Goal: Task Accomplishment & Management: Manage account settings

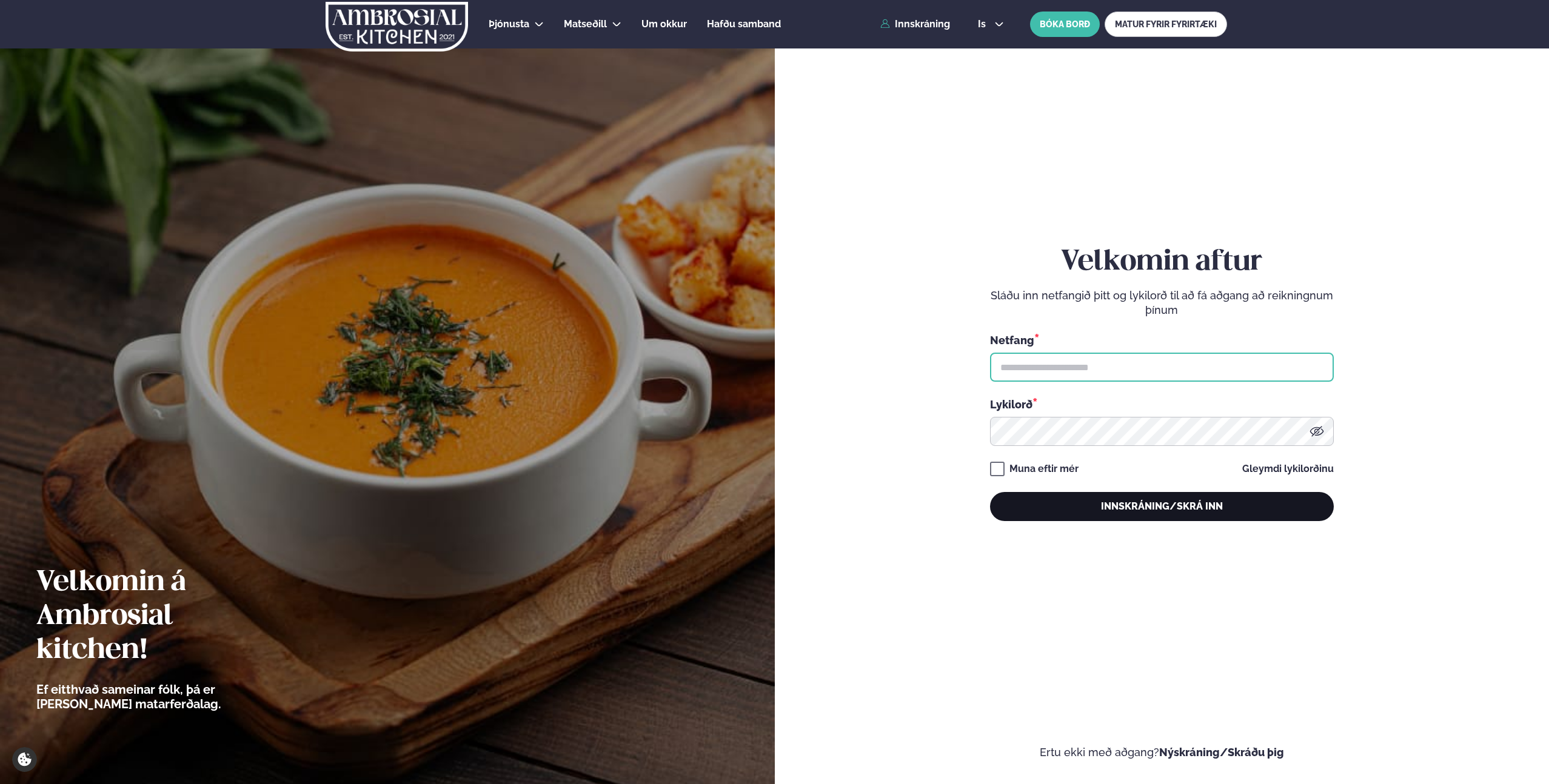
type input "**********"
click at [1147, 507] on button "Innskráning/Skrá inn" at bounding box center [1161, 506] width 344 height 29
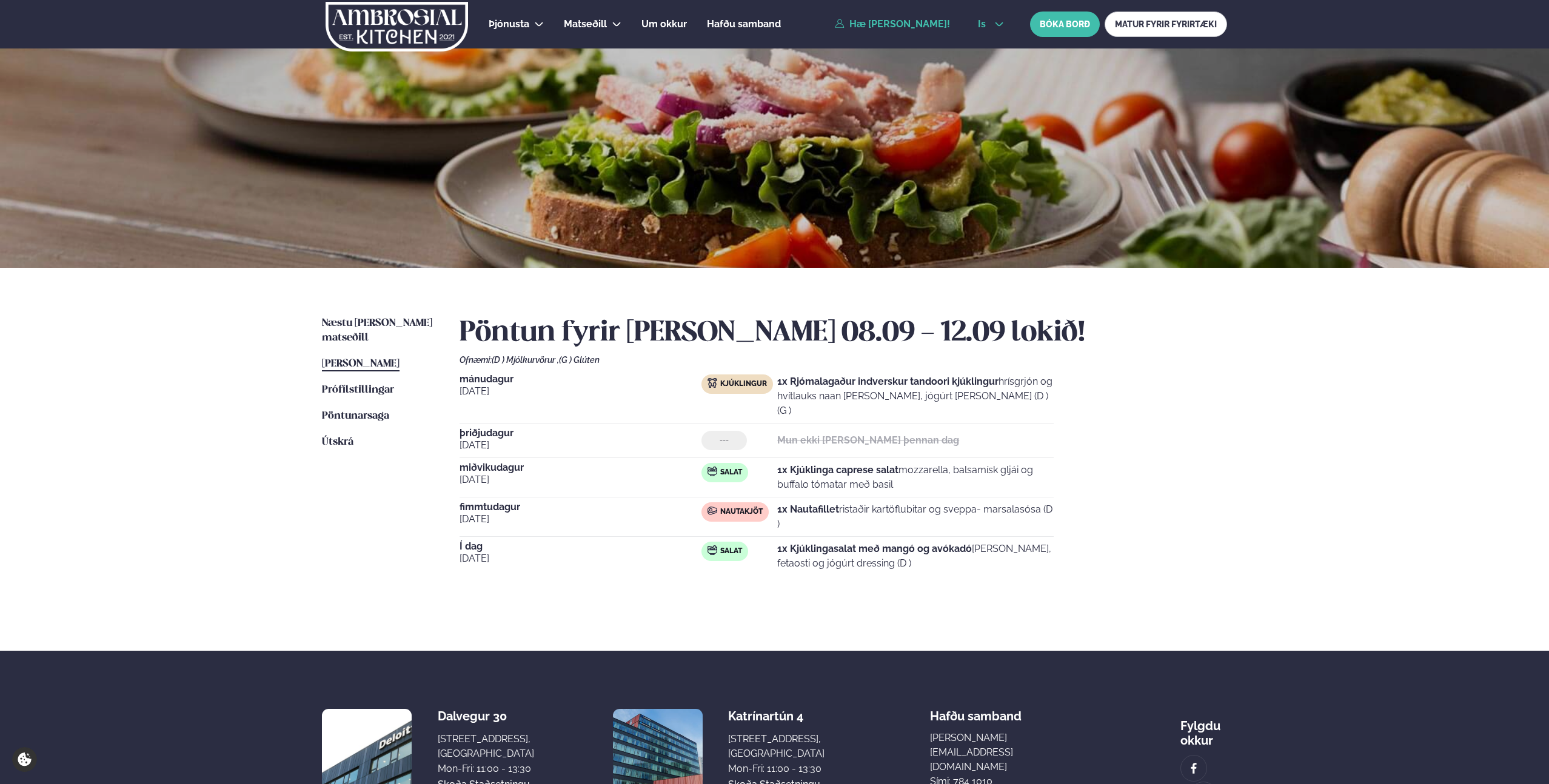
click at [998, 28] on icon at bounding box center [999, 24] width 10 height 10
click at [986, 50] on link "en" at bounding box center [991, 46] width 45 height 24
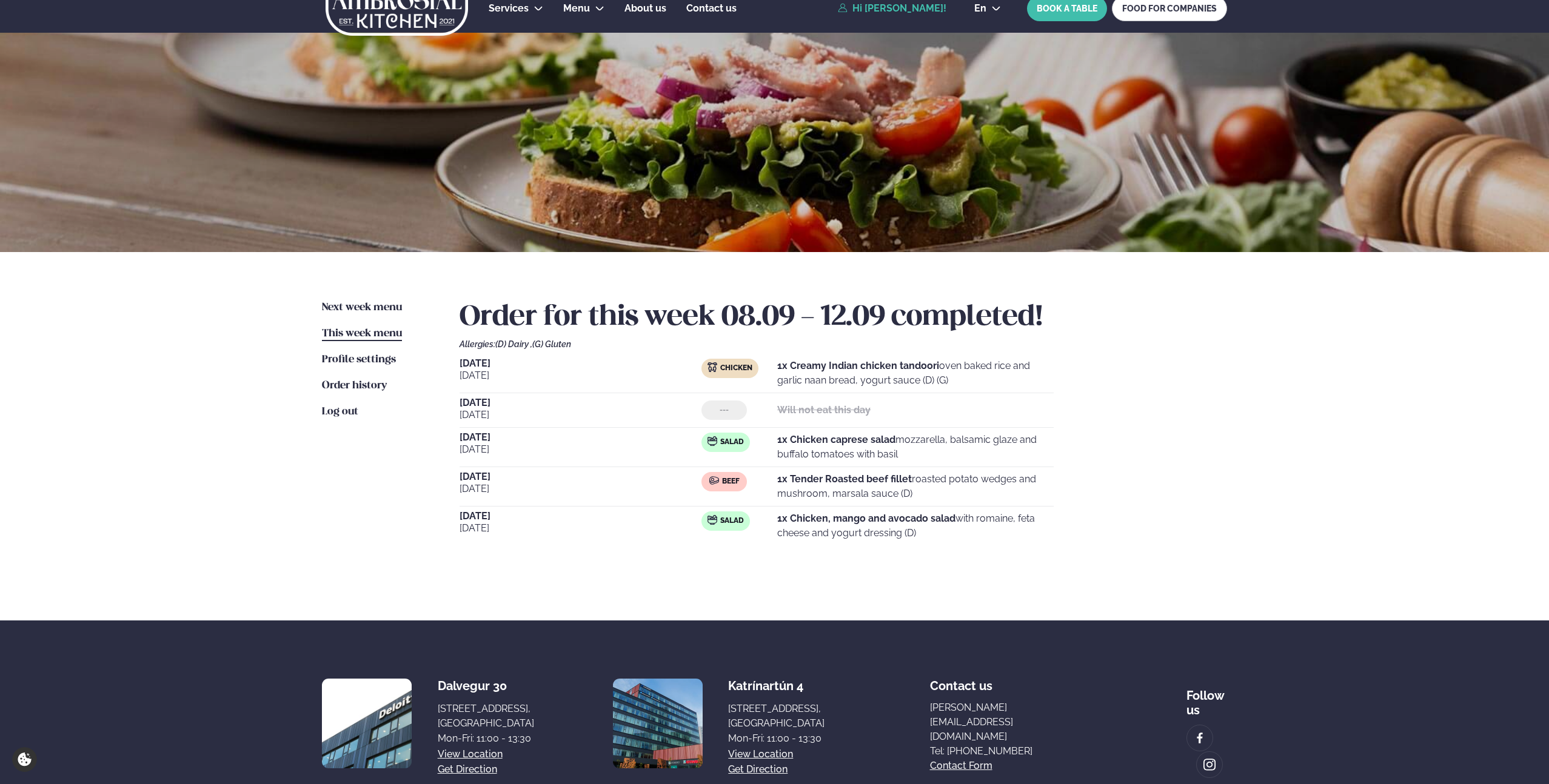
scroll to position [18, 0]
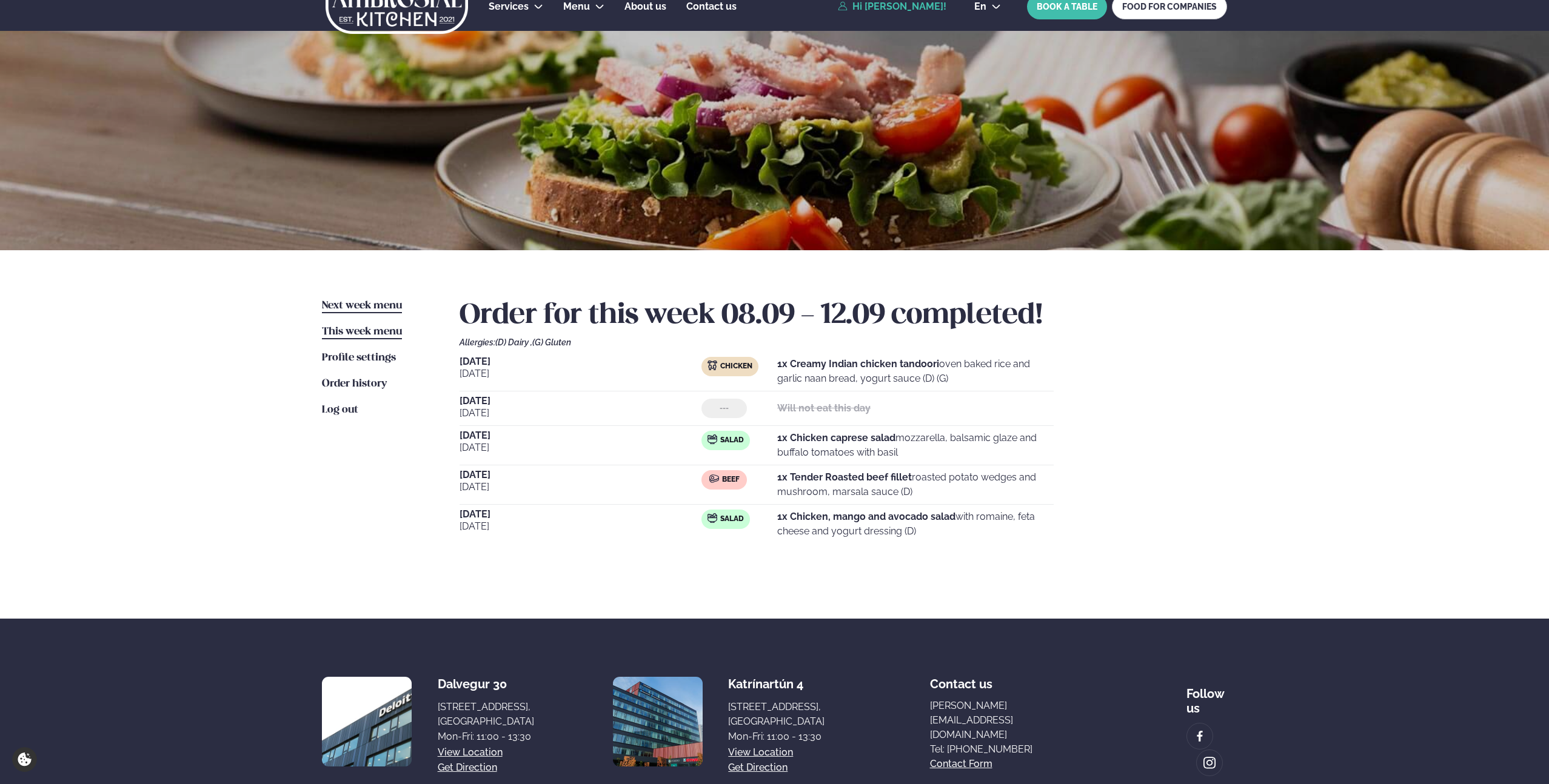
click at [362, 308] on span "Next week menu" at bounding box center [361, 306] width 80 height 11
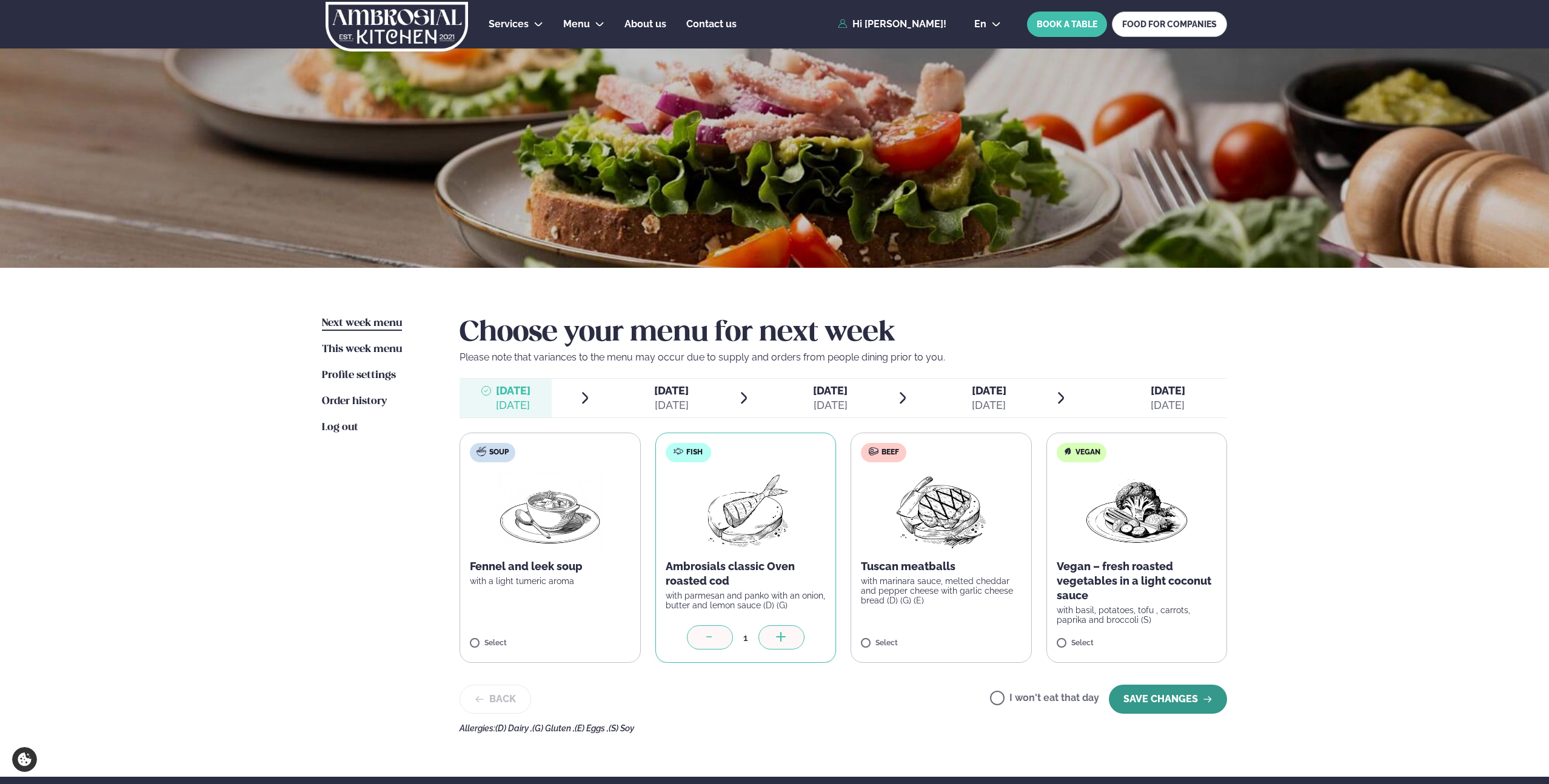
click at [1181, 705] on button "SAVE CHANGES" at bounding box center [1167, 699] width 118 height 29
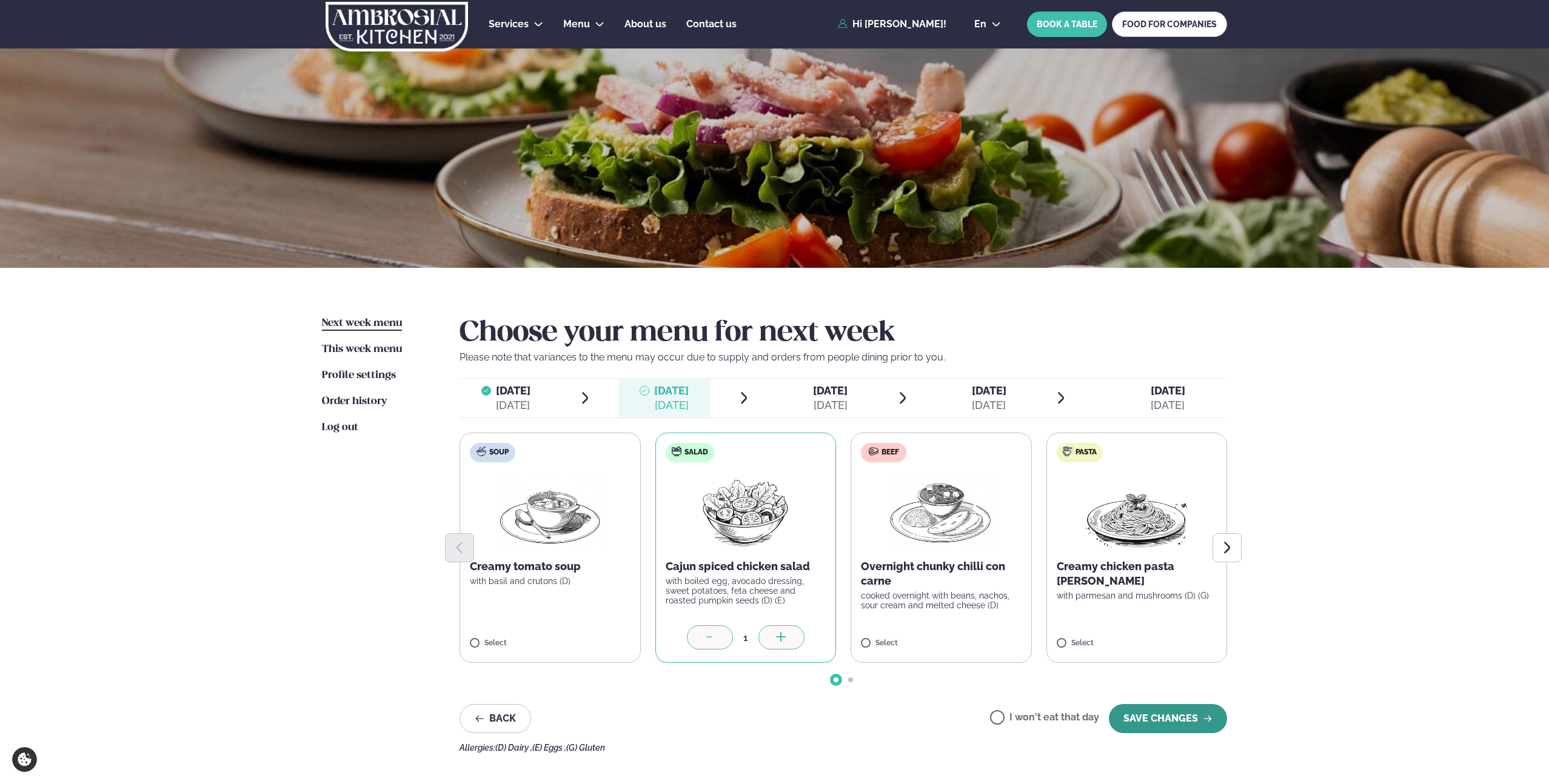
click at [1166, 716] on button "SAVE CHANGES" at bounding box center [1167, 718] width 118 height 29
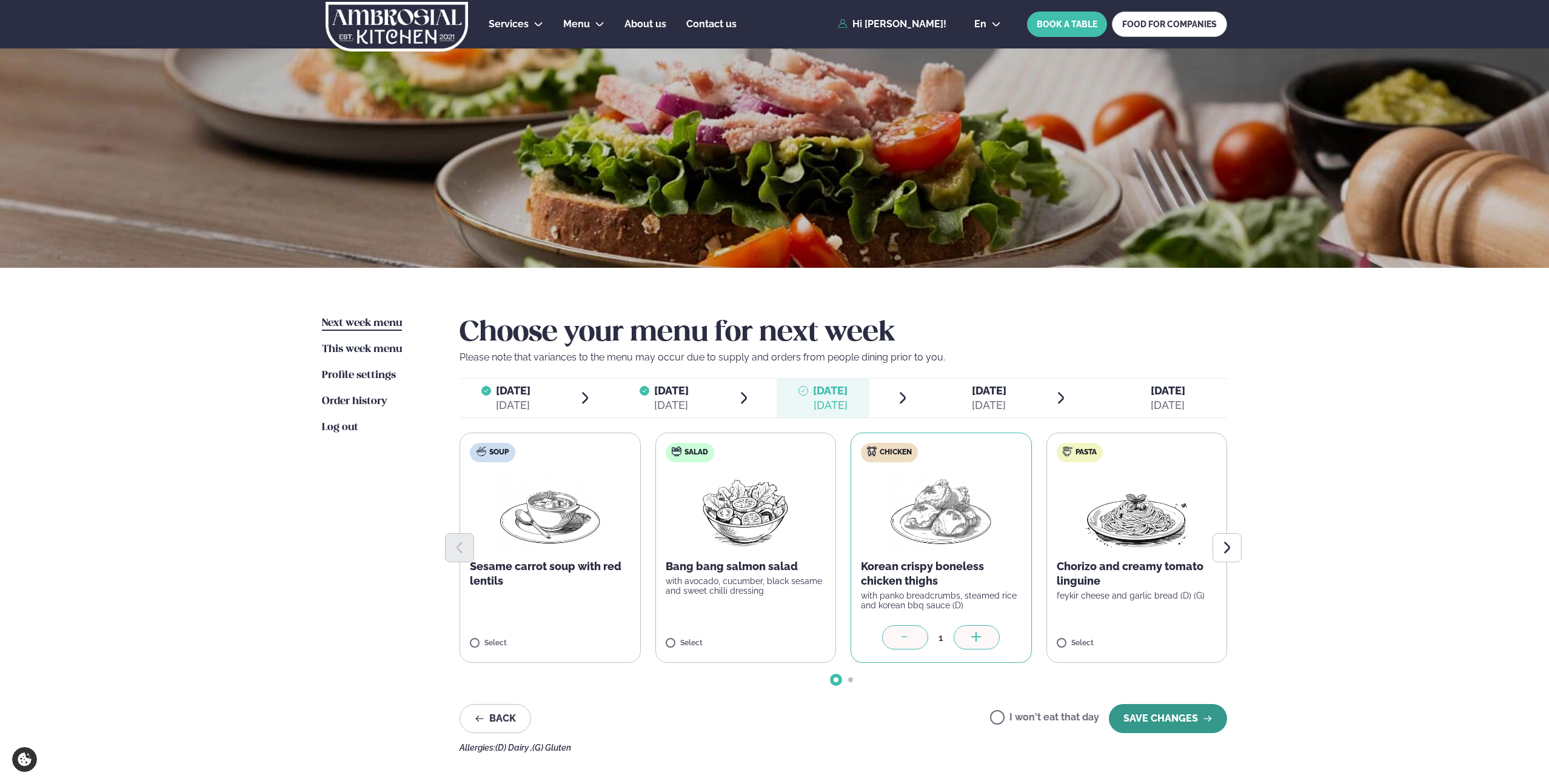
click at [1159, 720] on button "SAVE CHANGES" at bounding box center [1167, 718] width 118 height 29
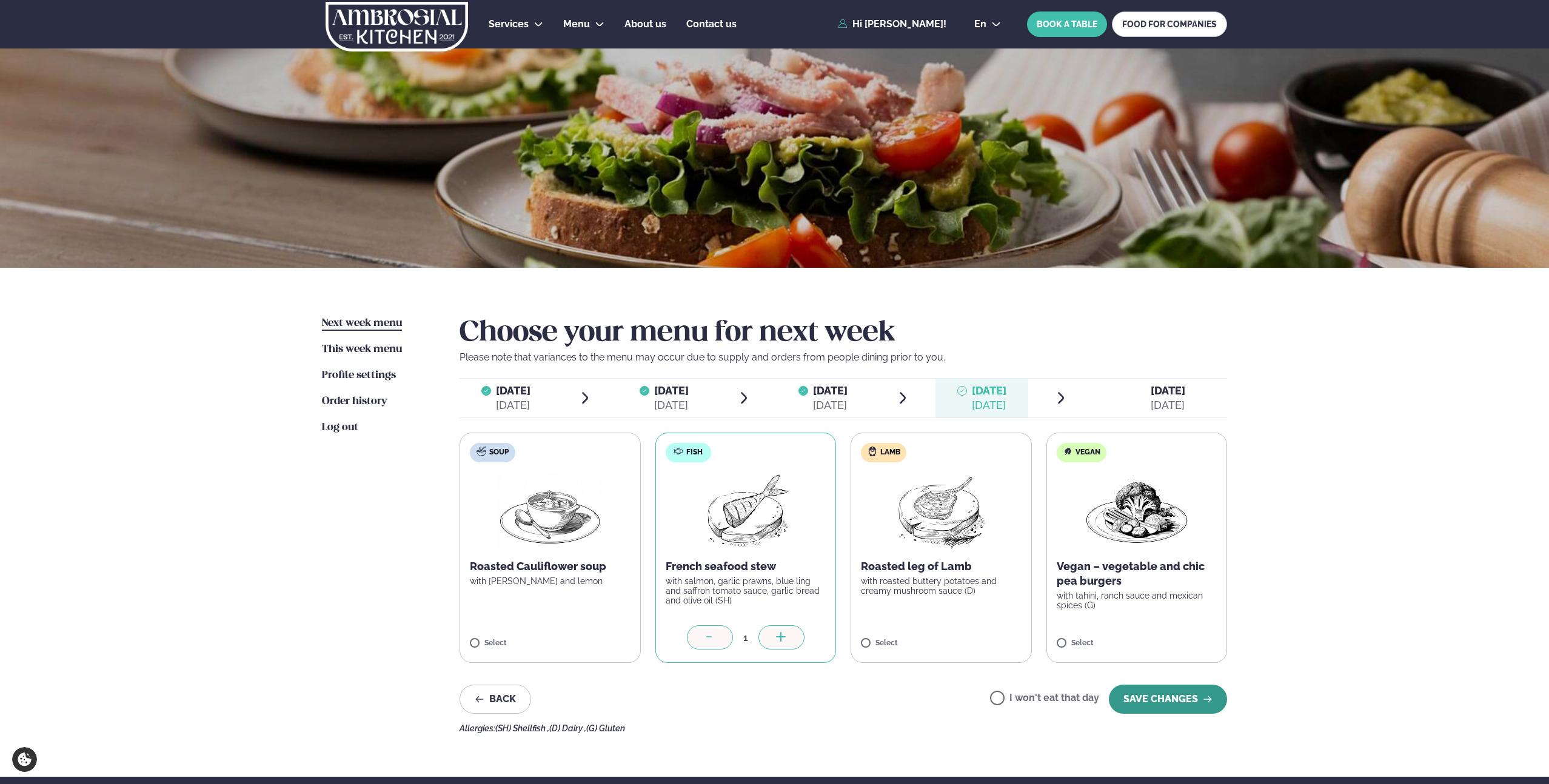
click at [1154, 696] on button "SAVE CHANGES" at bounding box center [1167, 699] width 118 height 29
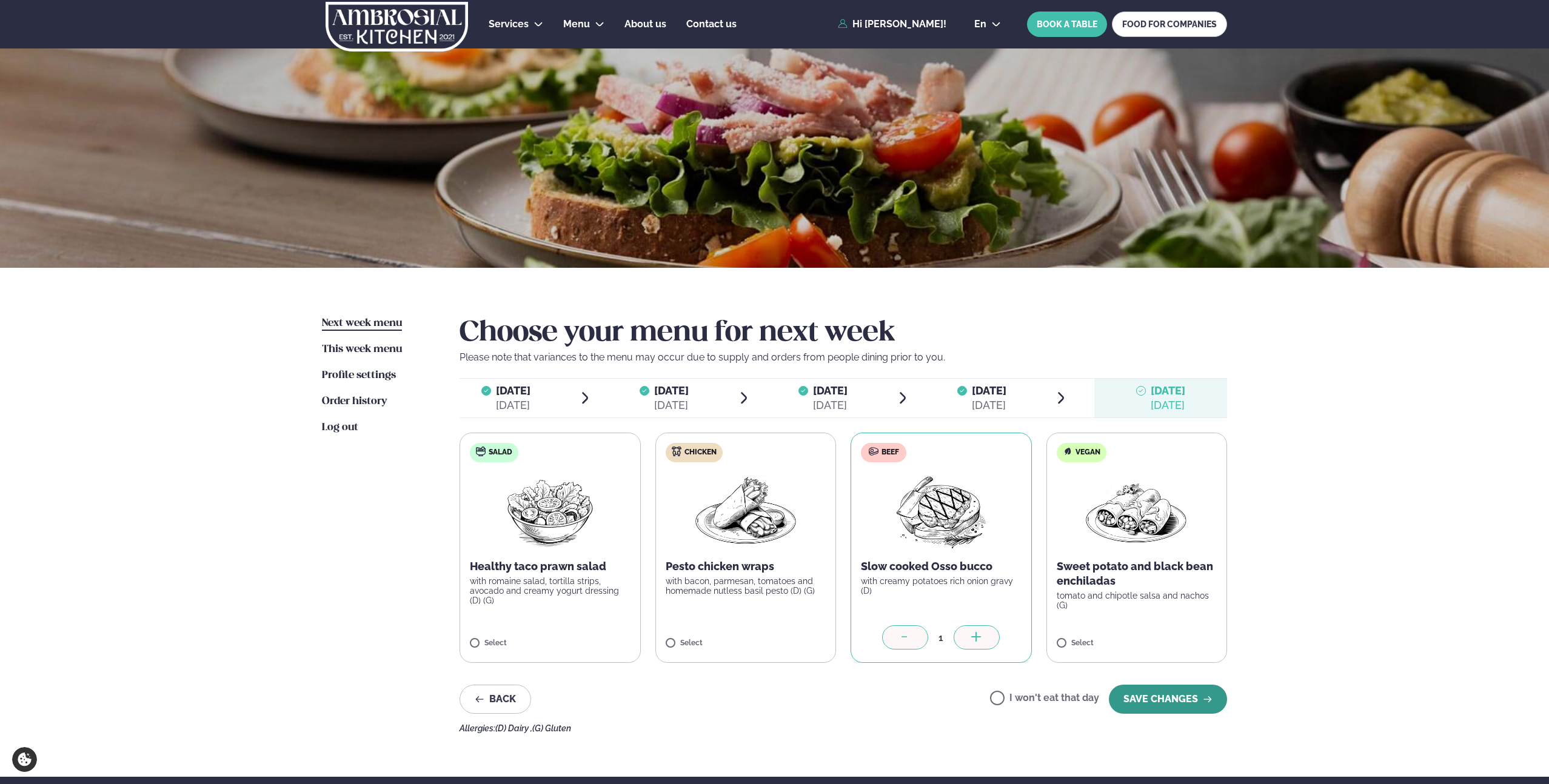
click at [1150, 704] on button "SAVE CHANGES" at bounding box center [1167, 699] width 118 height 29
